Goal: Task Accomplishment & Management: Manage account settings

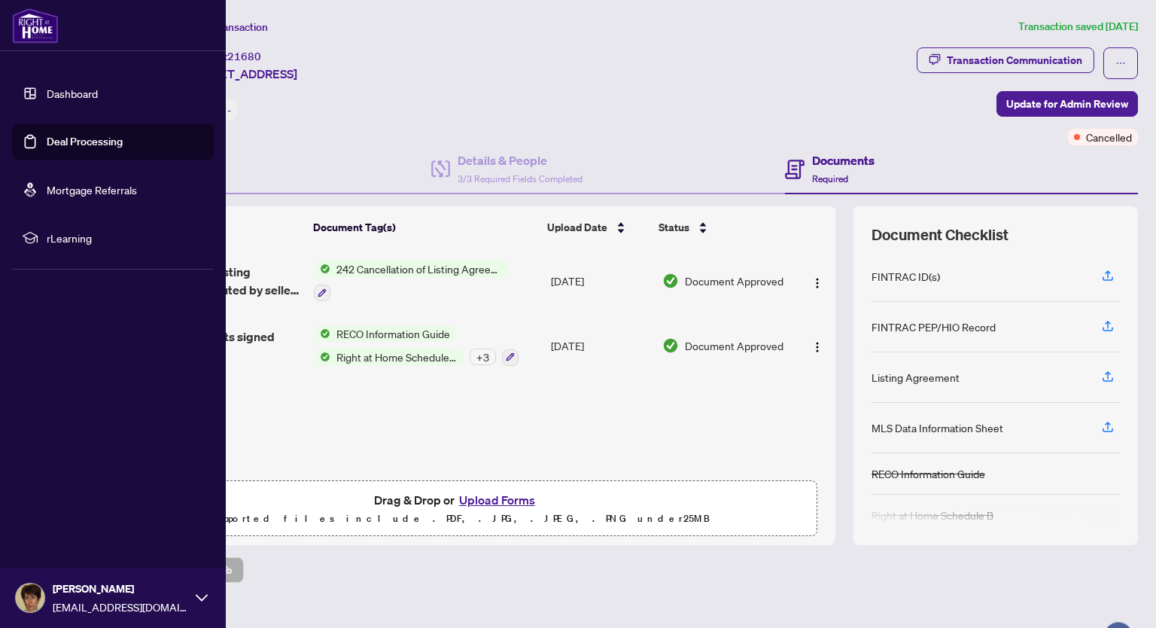
click at [60, 141] on link "Deal Processing" at bounding box center [85, 142] width 76 height 14
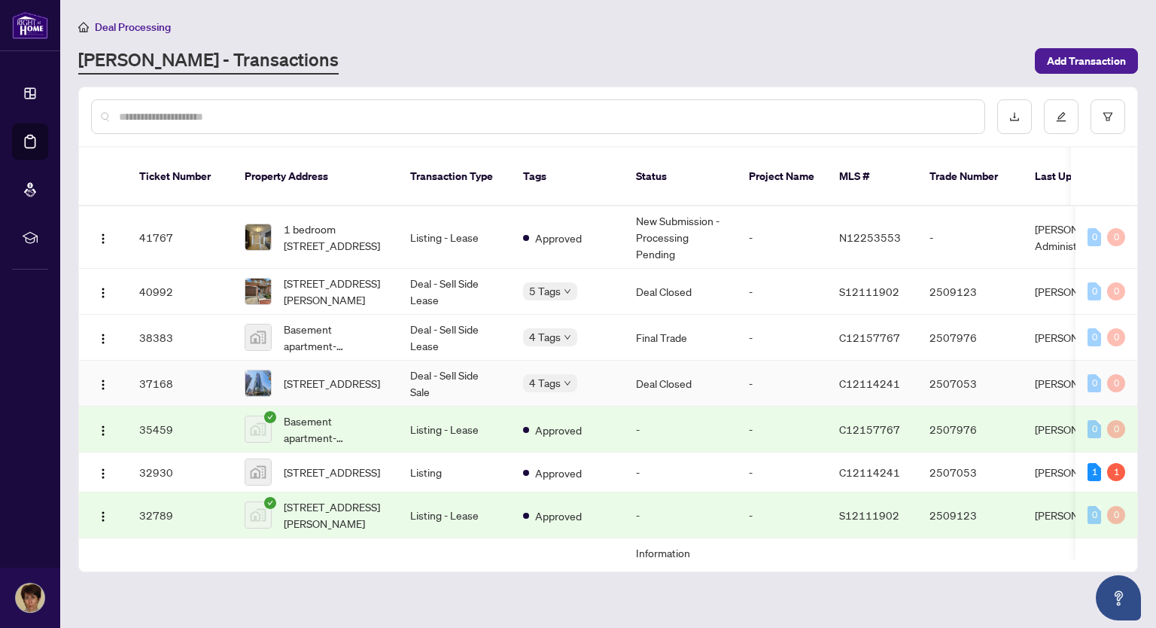
click at [452, 360] on td "Deal - Sell Side Sale" at bounding box center [454, 383] width 113 height 46
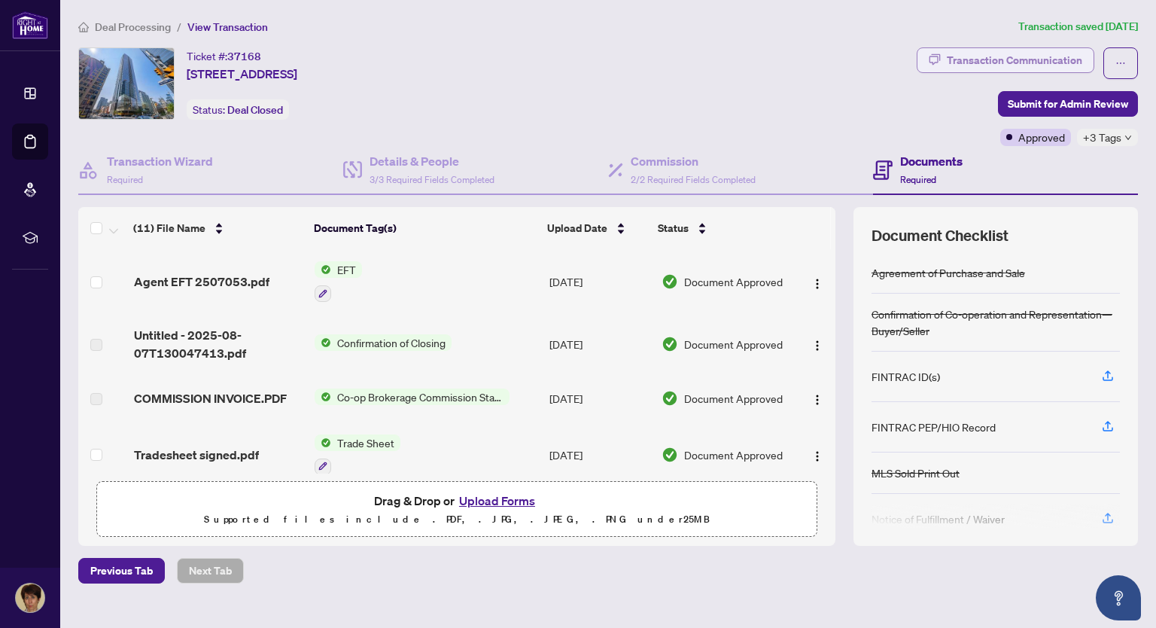
click at [1011, 60] on div "Transaction Communication" at bounding box center [1014, 60] width 135 height 24
